Goal: Task Accomplishment & Management: Complete application form

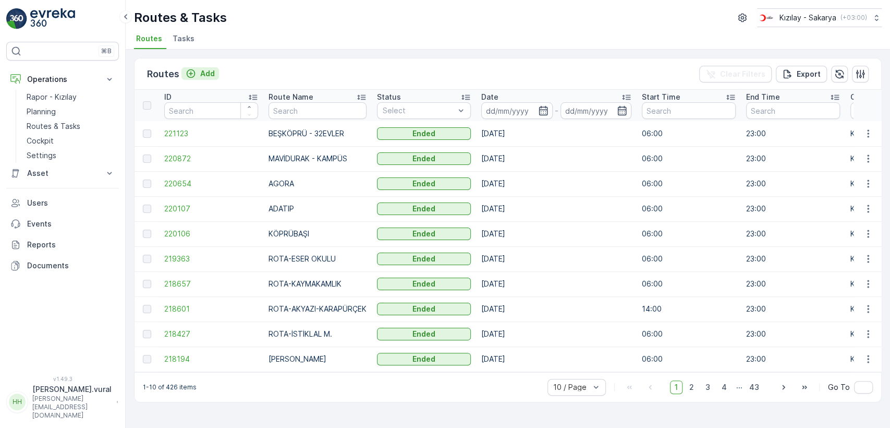
click at [202, 72] on p "Add" at bounding box center [207, 73] width 15 height 10
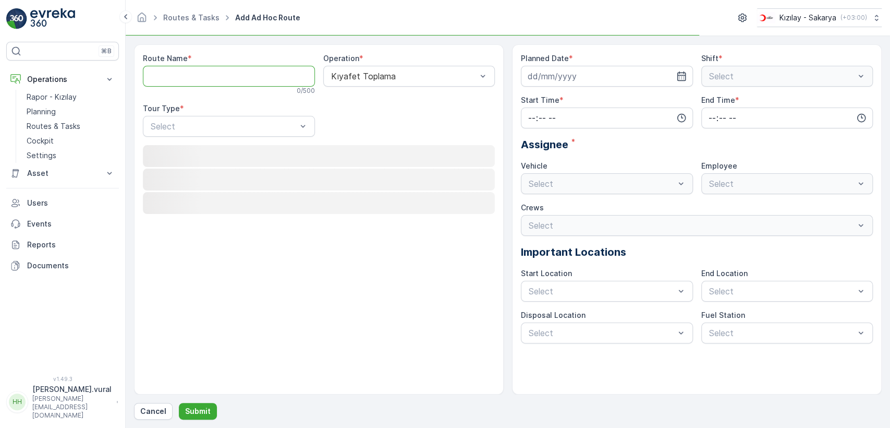
click at [202, 76] on Name "Route Name" at bounding box center [229, 76] width 172 height 21
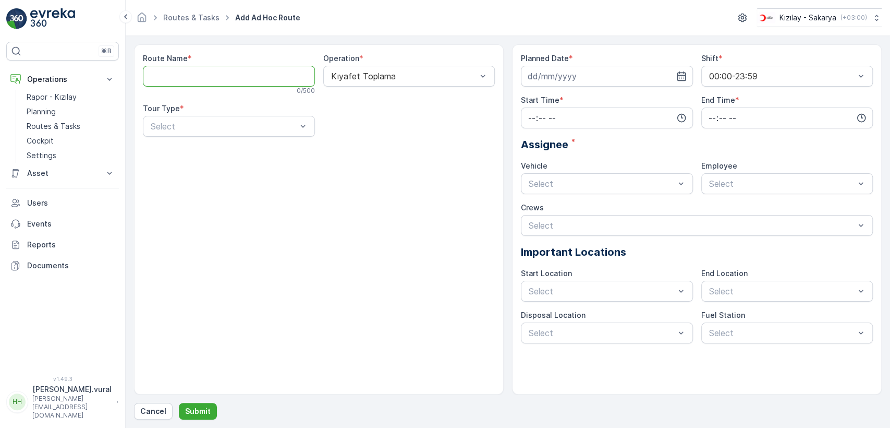
click at [208, 80] on Name "Route Name" at bounding box center [229, 76] width 172 height 21
type Name "ROTA-DONATIM"
click at [204, 133] on div "Select" at bounding box center [229, 126] width 172 height 21
click at [204, 149] on div "Static" at bounding box center [229, 151] width 160 height 9
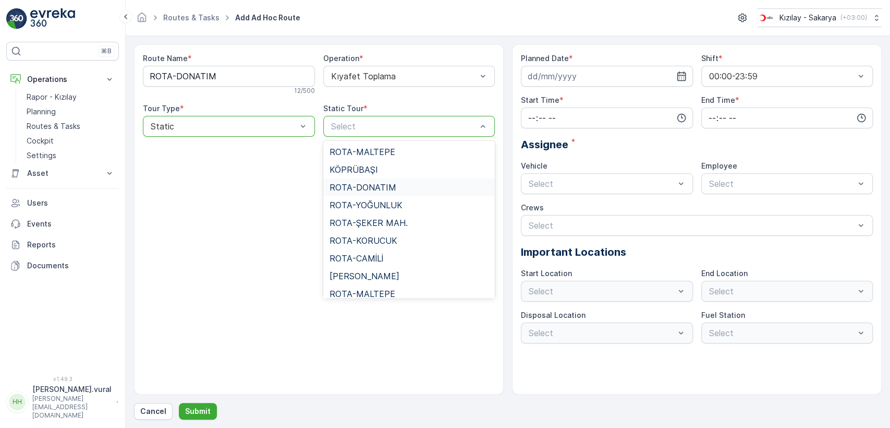
click at [387, 189] on span "ROTA-DONATIM" at bounding box center [363, 186] width 67 height 9
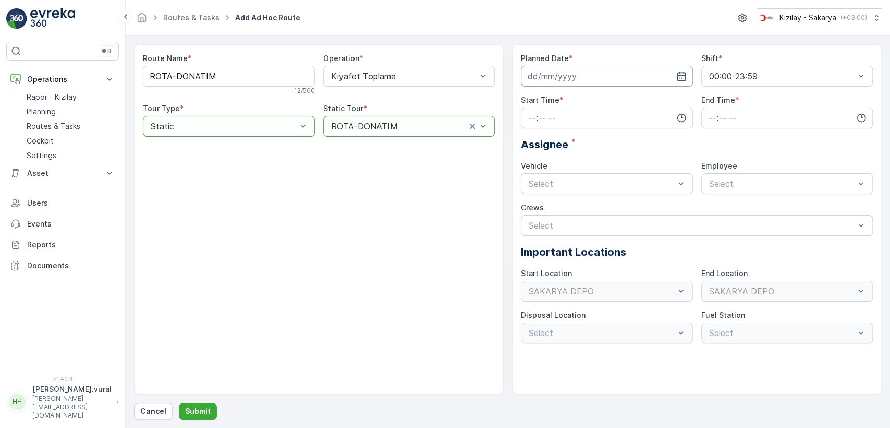
click at [591, 71] on input at bounding box center [607, 76] width 172 height 21
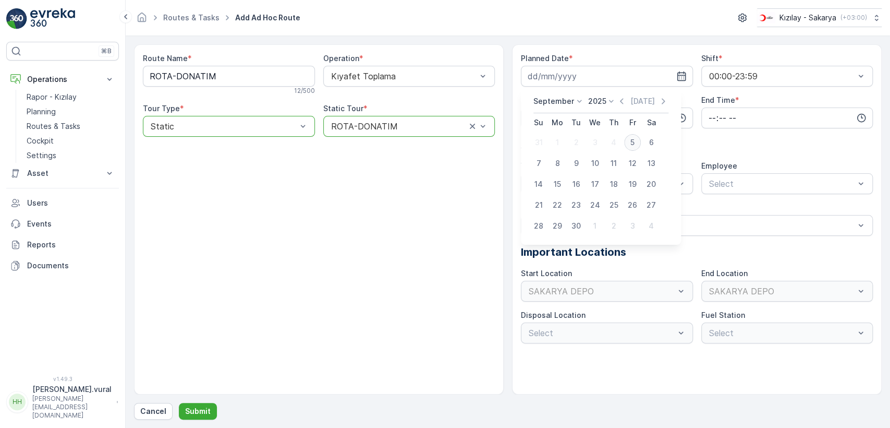
click at [631, 149] on div "5" at bounding box center [632, 142] width 17 height 17
type input "[DATE]"
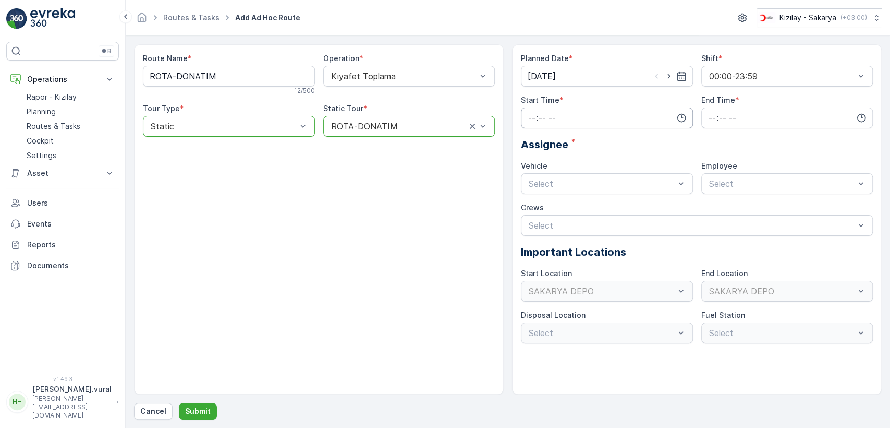
click at [604, 116] on input "time" at bounding box center [607, 117] width 172 height 21
click at [535, 220] on span "06" at bounding box center [531, 223] width 9 height 10
type input "06:00"
click at [730, 127] on input "time" at bounding box center [787, 117] width 172 height 21
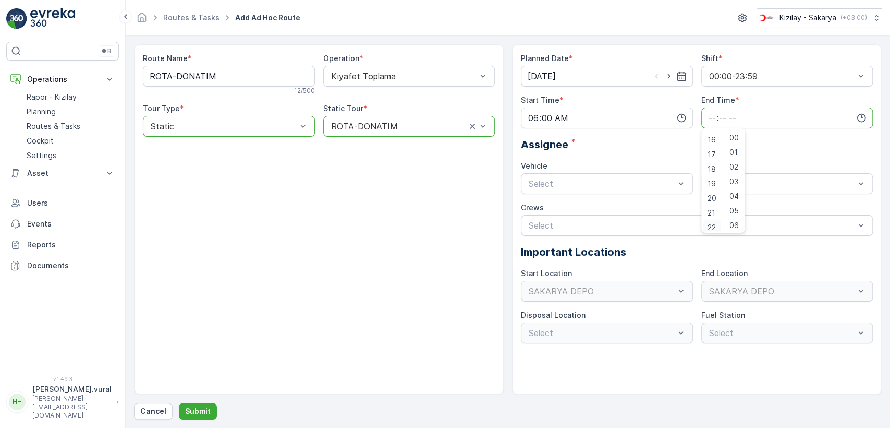
scroll to position [250, 0]
click at [712, 226] on span "23" at bounding box center [712, 223] width 8 height 10
type input "23:00"
click at [601, 219] on div "06 ECH 422" at bounding box center [607, 227] width 172 height 18
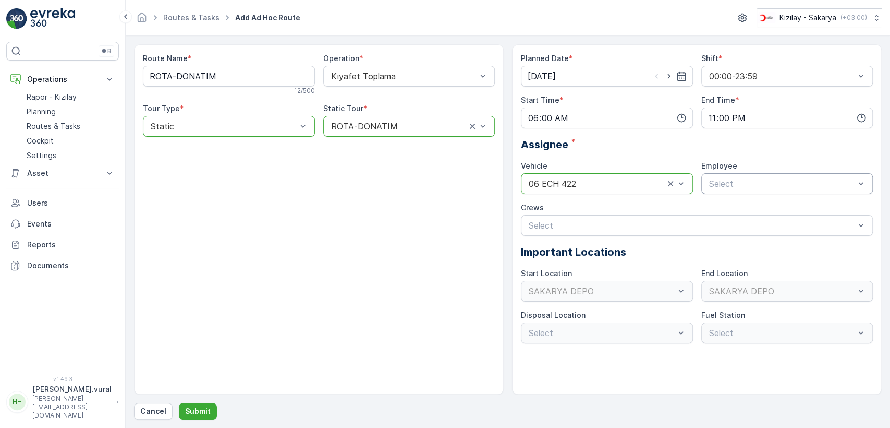
click at [726, 193] on div "Planned Date * 05.09.2025 Shift * 00:00-23:59 Start Time * 06:00 End Time * 23:…" at bounding box center [697, 198] width 352 height 290
click at [729, 185] on div at bounding box center [782, 183] width 148 height 9
click at [733, 202] on div "06ECH422" at bounding box center [787, 209] width 172 height 18
click at [196, 406] on p "Submit" at bounding box center [198, 411] width 26 height 10
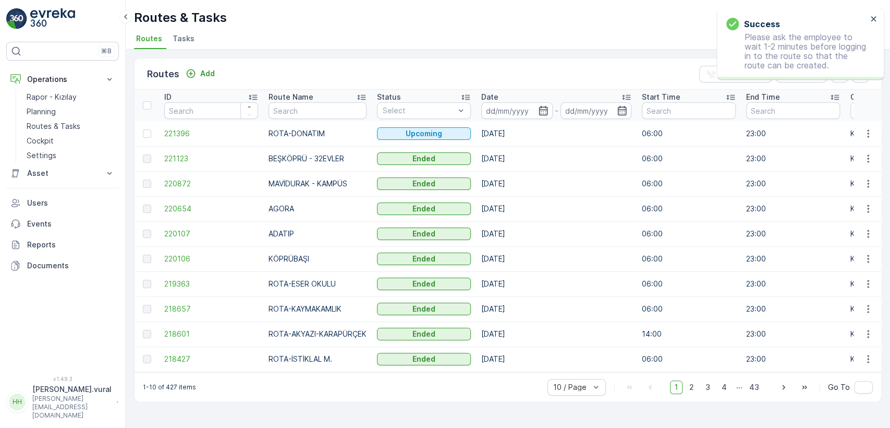
click at [32, 416] on p "Hasan.vural@kizilay.com.tr" at bounding box center [71, 406] width 79 height 25
click at [45, 394] on p "Hasan.vural" at bounding box center [71, 389] width 79 height 10
click at [48, 394] on p "Hasan.vural" at bounding box center [71, 389] width 79 height 10
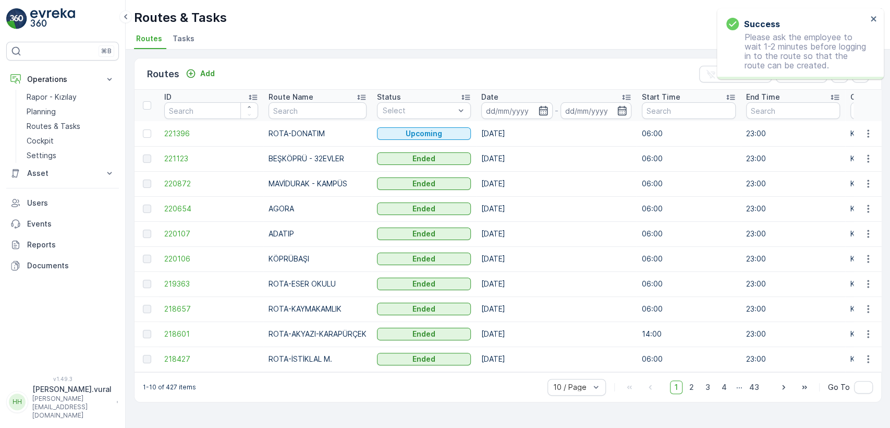
click at [48, 394] on p "Hasan.vural" at bounding box center [71, 389] width 79 height 10
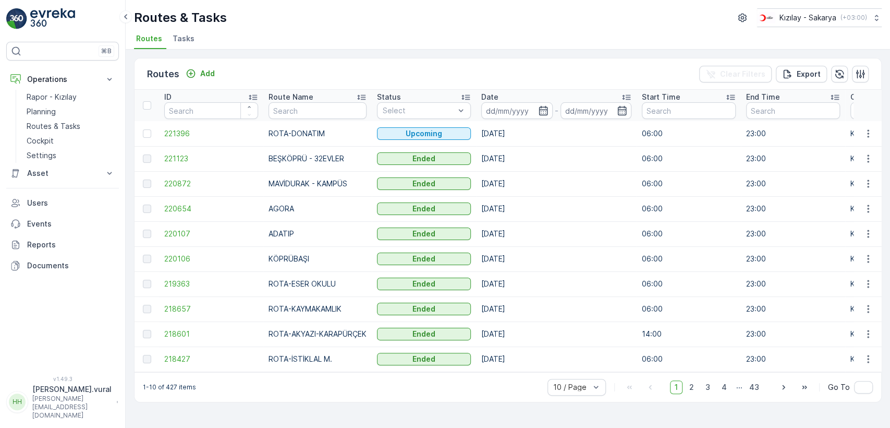
click at [46, 394] on p "Hasan.vural" at bounding box center [71, 389] width 79 height 10
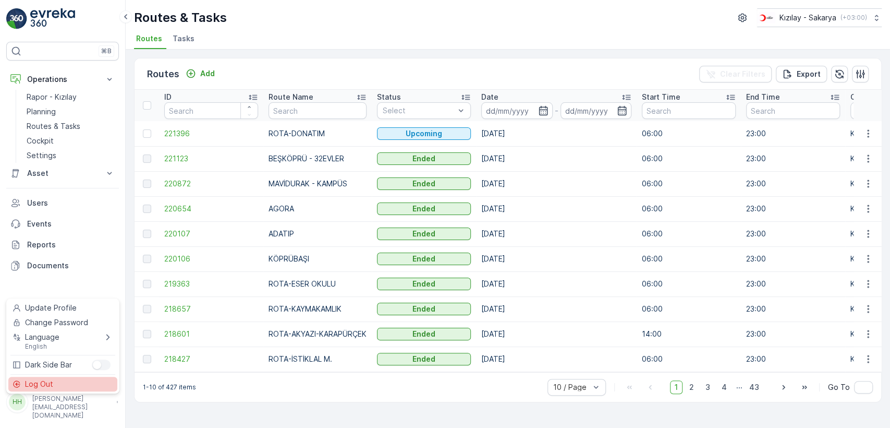
click at [45, 385] on span "Log Out" at bounding box center [39, 384] width 28 height 10
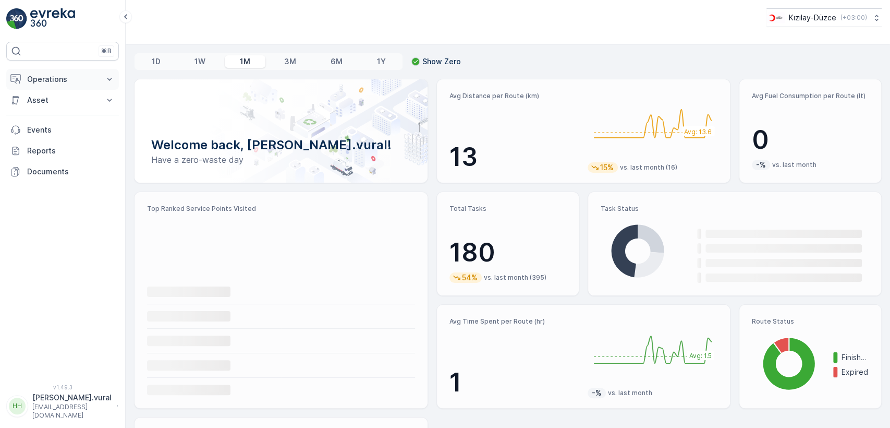
click at [42, 74] on p "Operations" at bounding box center [62, 79] width 71 height 10
click at [55, 123] on p "Routes & Tasks" at bounding box center [54, 126] width 54 height 10
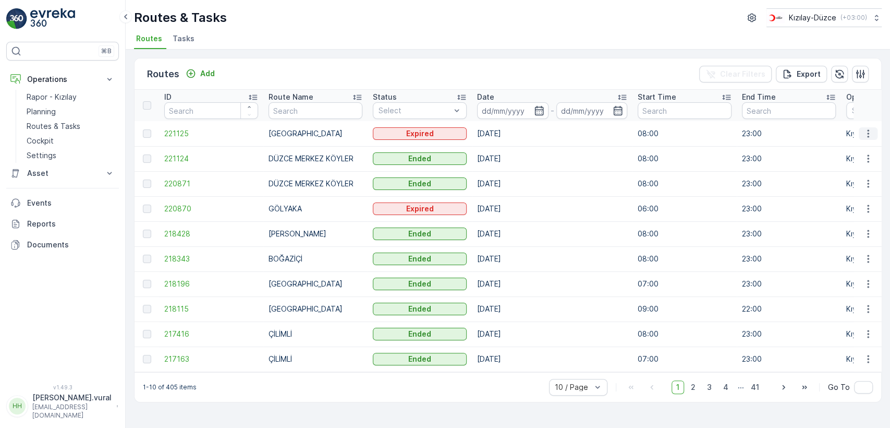
click at [868, 128] on icon "button" at bounding box center [868, 133] width 10 height 10
drag, startPoint x: 186, startPoint y: 68, endPoint x: 193, endPoint y: 70, distance: 7.1
click at [193, 70] on icon "Add" at bounding box center [191, 73] width 10 height 10
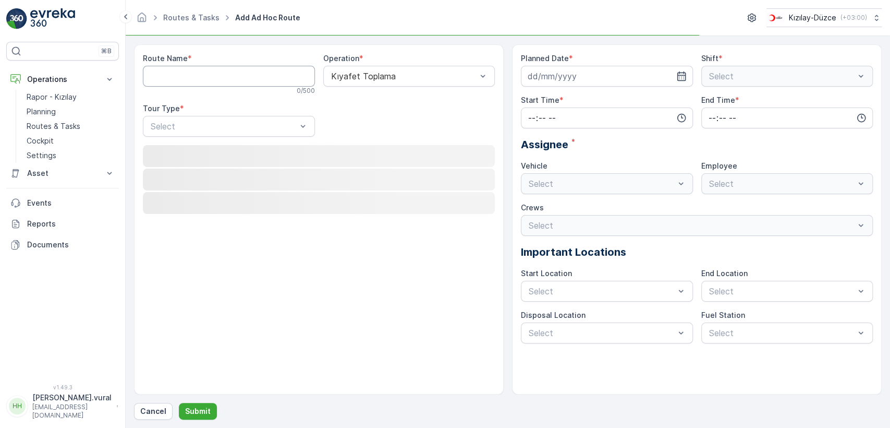
click at [202, 74] on Name "Route Name" at bounding box center [229, 76] width 172 height 21
drag, startPoint x: 193, startPoint y: 70, endPoint x: 202, endPoint y: 74, distance: 10.3
click at [202, 74] on Name "Route Name" at bounding box center [229, 76] width 172 height 21
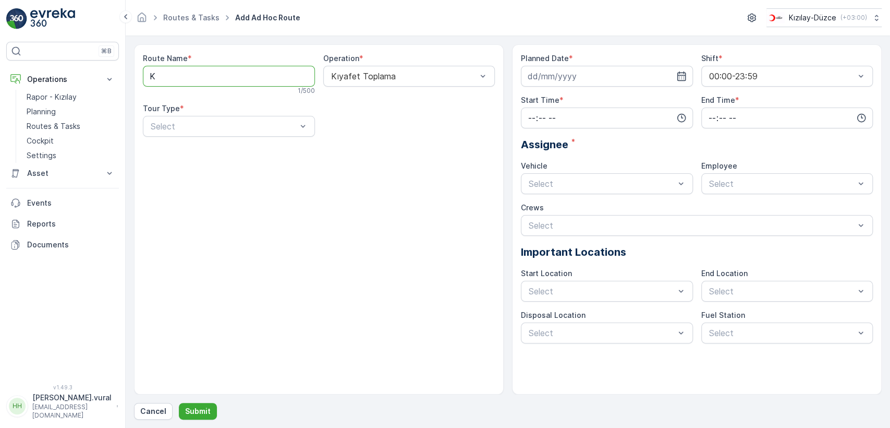
type Name "KAYNAŞLI"
click at [221, 151] on div "Static" at bounding box center [229, 151] width 160 height 9
click at [372, 137] on div "Route Name * KAYNAŞLI 8 / 500 Operation * Kıyafet Toplama Tour Type * option St…" at bounding box center [319, 99] width 352 height 92
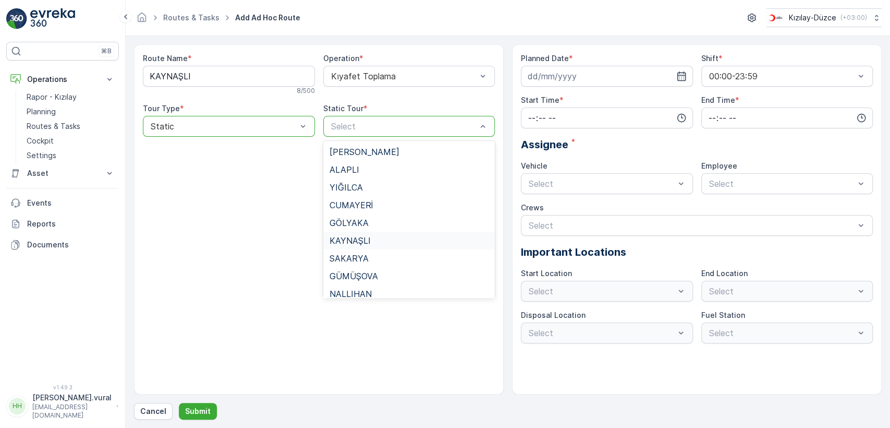
click at [394, 239] on div "KAYNAŞLI" at bounding box center [410, 240] width 160 height 9
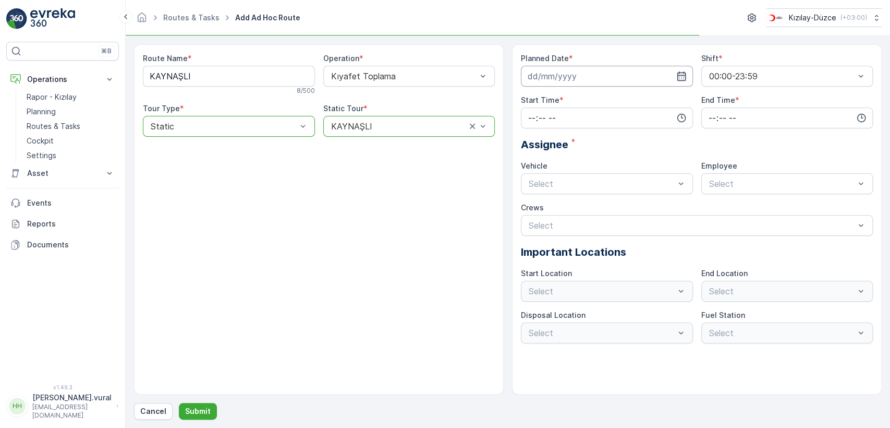
click at [628, 78] on input at bounding box center [607, 76] width 172 height 21
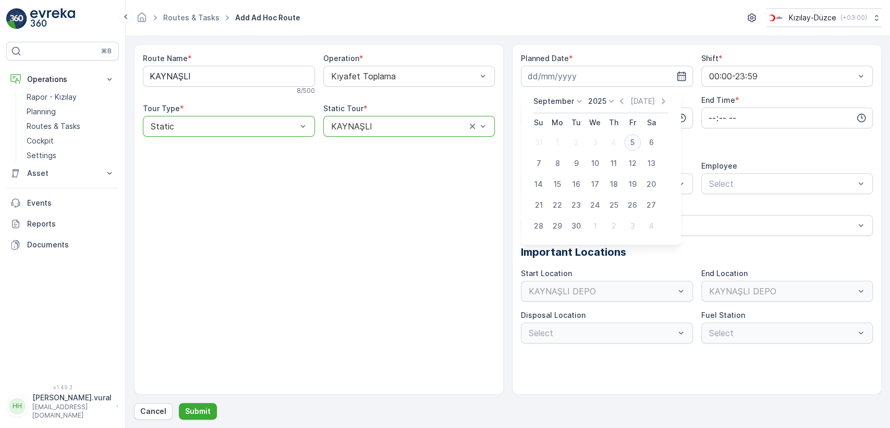
click at [629, 146] on div "5" at bounding box center [632, 142] width 17 height 17
click at [629, 146] on div "Assignee *" at bounding box center [697, 145] width 352 height 16
type input "[DATE]"
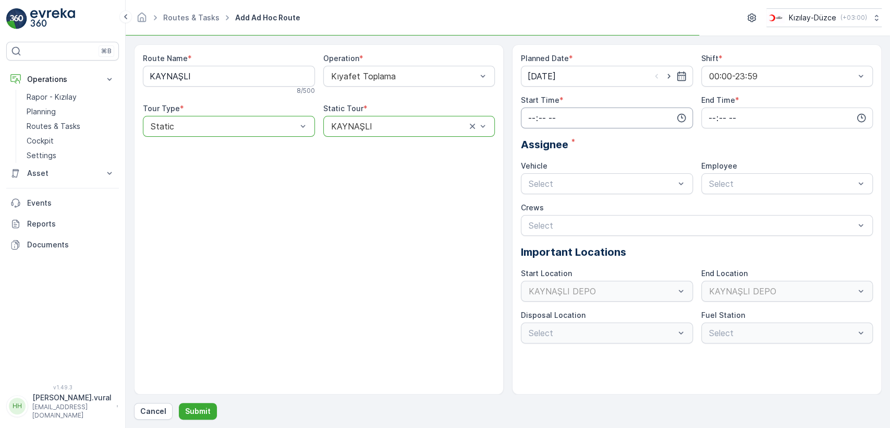
click at [588, 120] on input "time" at bounding box center [607, 117] width 172 height 21
click at [532, 216] on div "23" at bounding box center [532, 223] width 18 height 15
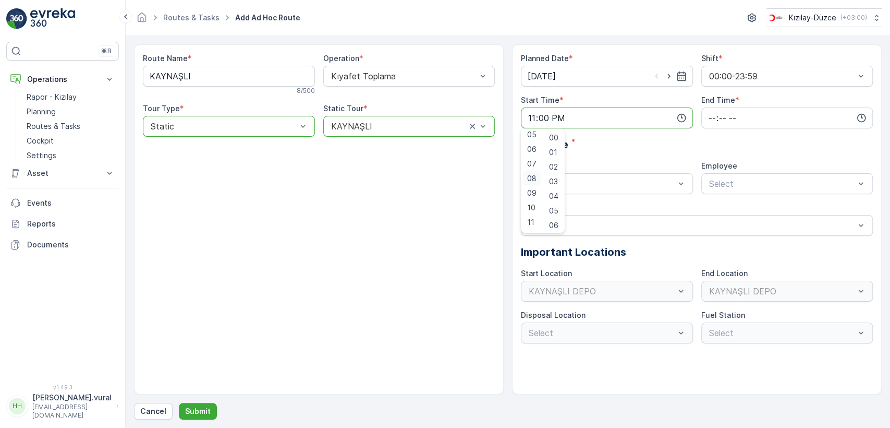
click at [535, 175] on span "08" at bounding box center [531, 178] width 9 height 10
click at [535, 164] on span "07" at bounding box center [531, 163] width 9 height 10
type input "07:00"
click at [743, 126] on input "time" at bounding box center [787, 117] width 172 height 21
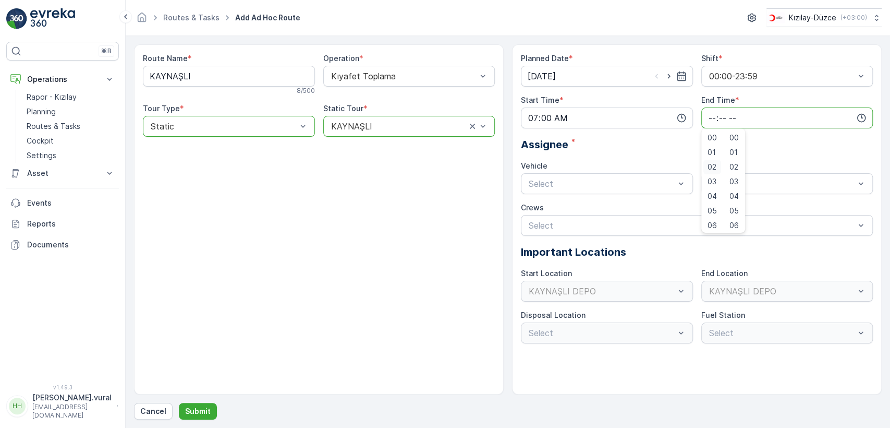
scroll to position [250, 0]
click at [712, 221] on span "23" at bounding box center [712, 223] width 8 height 10
type input "23:00"
click at [633, 198] on div "Planned Date * [DATE] Shift * 00:00-23:59 Start Time * 07:00 End Time * 23:00 0…" at bounding box center [697, 198] width 352 height 290
click at [627, 194] on div "Planned Date * [DATE] Shift * 00:00-23:59 Start Time * 07:00 End Time * 23:00 A…" at bounding box center [697, 198] width 352 height 290
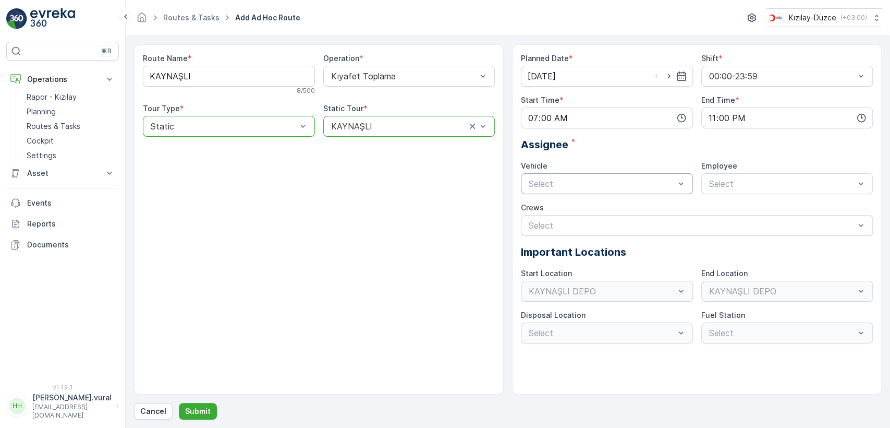
click at [623, 189] on div "Select" at bounding box center [607, 183] width 172 height 21
click at [612, 205] on div "06 DCG 614" at bounding box center [607, 208] width 160 height 9
click at [698, 197] on div "Planned Date * [DATE] Shift * 00:00-23:59 Start Time * 07:00 End Time * 23:00 A…" at bounding box center [697, 198] width 352 height 290
click at [720, 185] on div at bounding box center [782, 183] width 148 height 9
click at [718, 200] on div "06 DCG 614" at bounding box center [787, 209] width 172 height 18
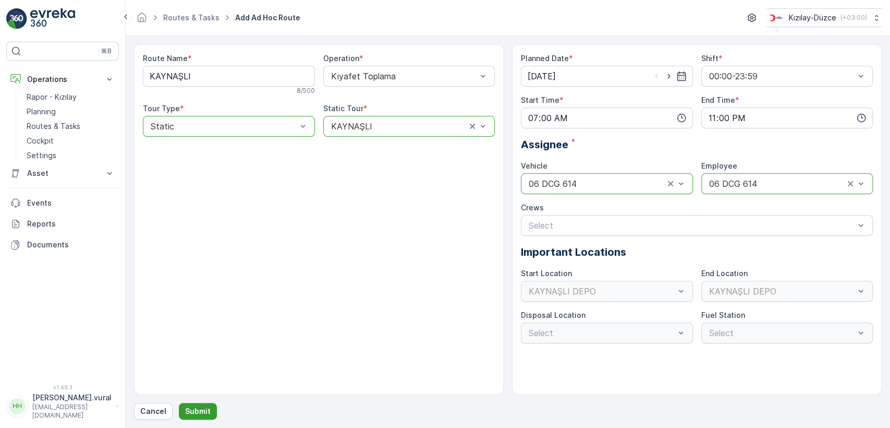
click at [206, 408] on p "Submit" at bounding box center [198, 411] width 26 height 10
